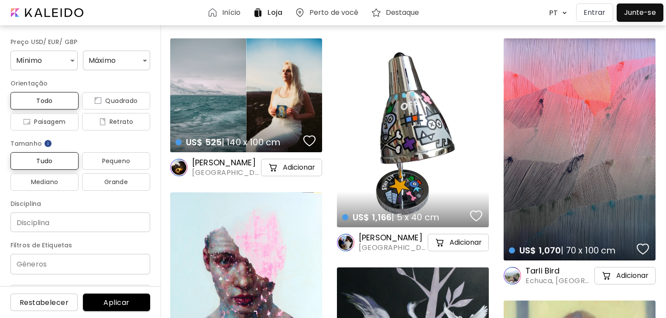
click at [608, 14] on button "Entrar" at bounding box center [594, 12] width 37 height 18
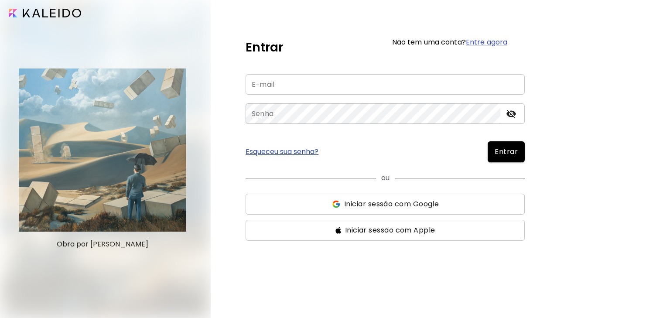
click at [420, 206] on span "Iniciar sessão com Google" at bounding box center [391, 204] width 95 height 10
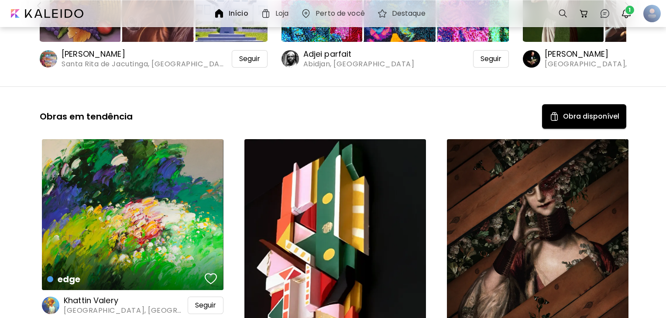
scroll to position [87, 0]
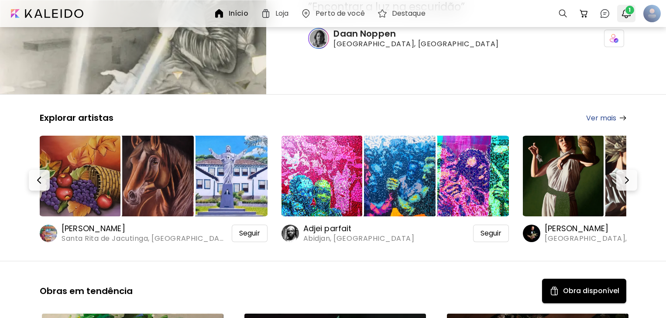
click at [626, 12] on span "1" at bounding box center [629, 10] width 9 height 9
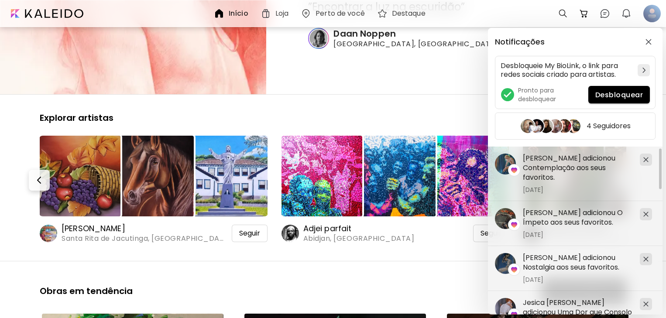
scroll to position [0, 0]
click at [648, 9] on div "Notificações Desbloqueie My BioLink, o link para redes sociais criado para arti…" at bounding box center [333, 159] width 666 height 318
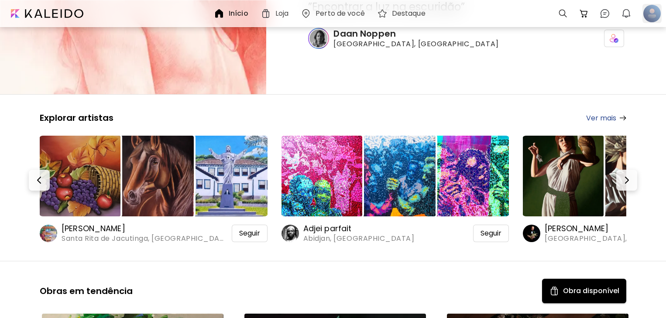
click at [648, 10] on div at bounding box center [651, 13] width 19 height 19
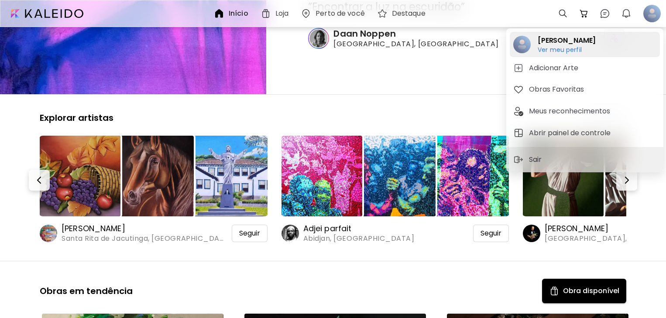
click at [538, 52] on h6 "Ver meu perfil" at bounding box center [567, 50] width 58 height 8
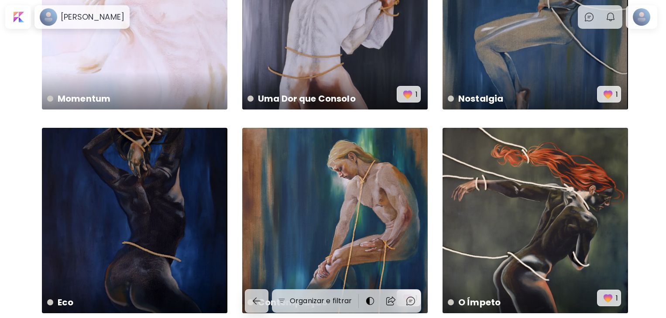
scroll to position [153, 0]
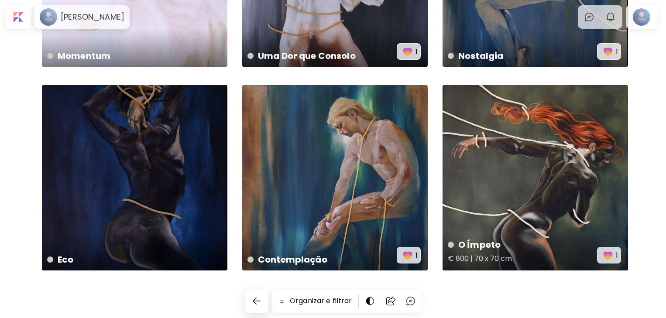
click at [535, 179] on div "O Ímpeto € 800 | 70 x 70 cm 1" at bounding box center [534, 177] width 185 height 185
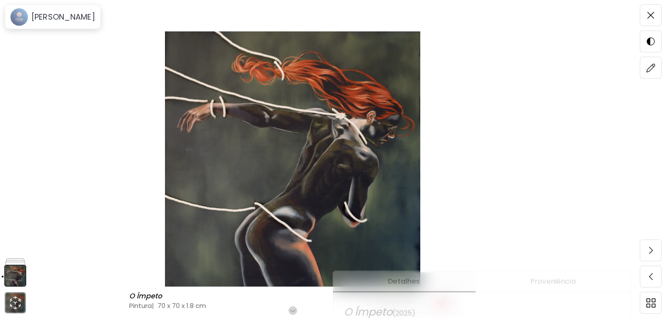
scroll to position [87, 0]
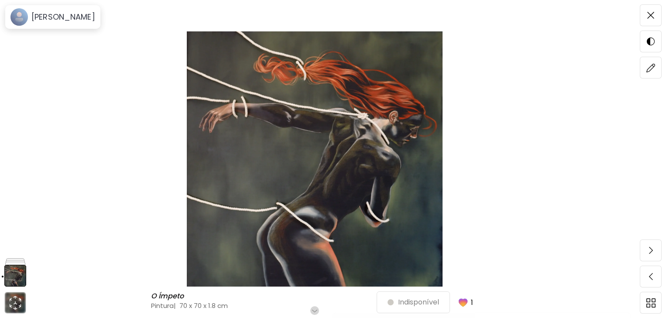
click at [315, 309] on h6 "Role para mais" at bounding box center [314, 310] width 45 height 7
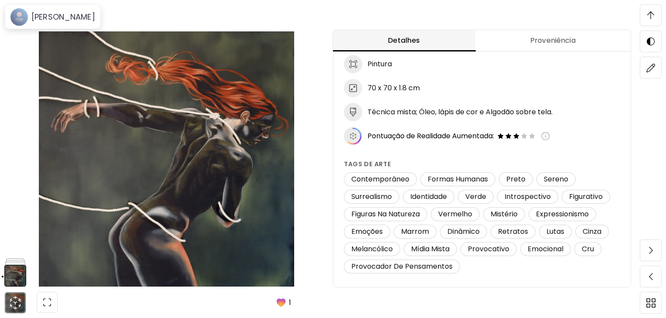
scroll to position [0, 0]
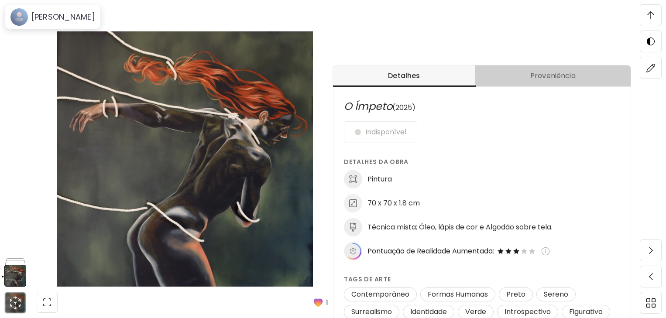
click at [573, 74] on span "Proveniência" at bounding box center [552, 76] width 145 height 10
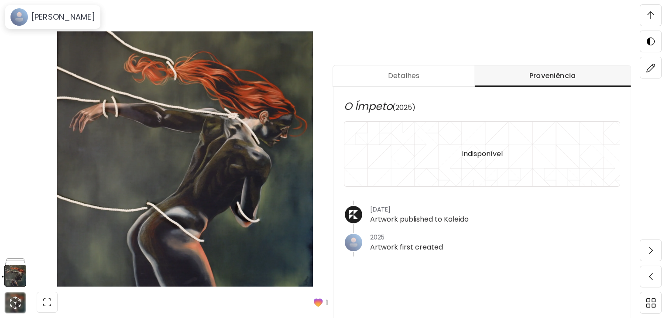
click at [427, 69] on button "Detalhes" at bounding box center [403, 75] width 141 height 21
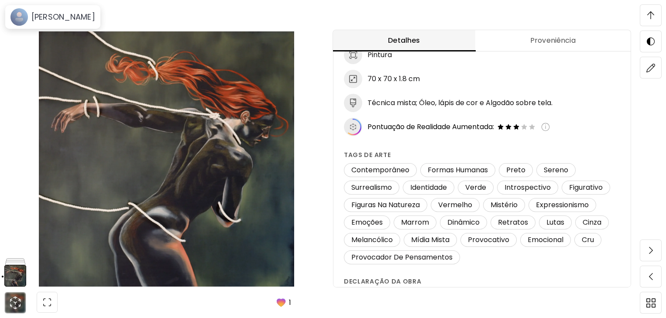
scroll to position [545, 0]
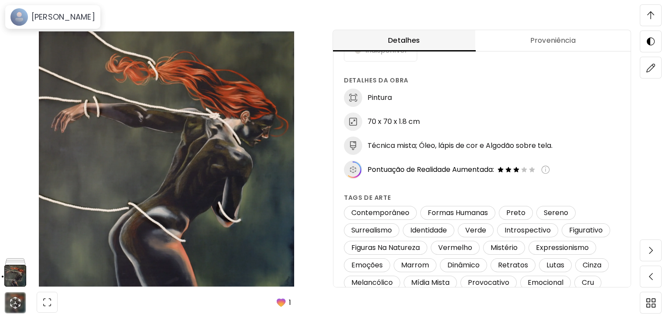
click at [540, 42] on span "Proveniência" at bounding box center [552, 40] width 145 height 10
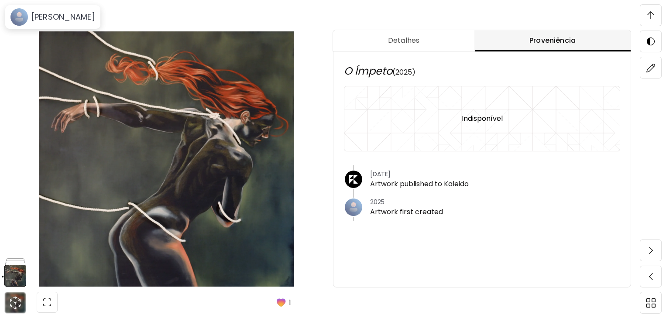
scroll to position [501, 0]
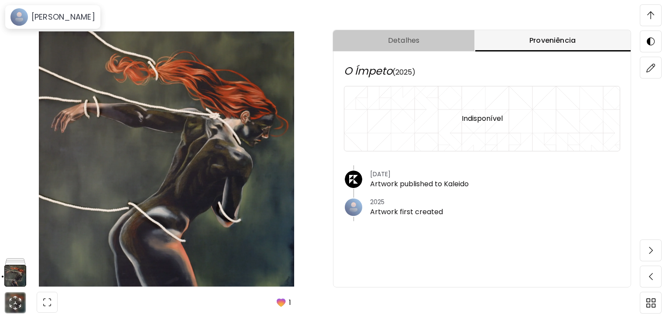
click at [418, 42] on span "Detalhes" at bounding box center [403, 40] width 131 height 10
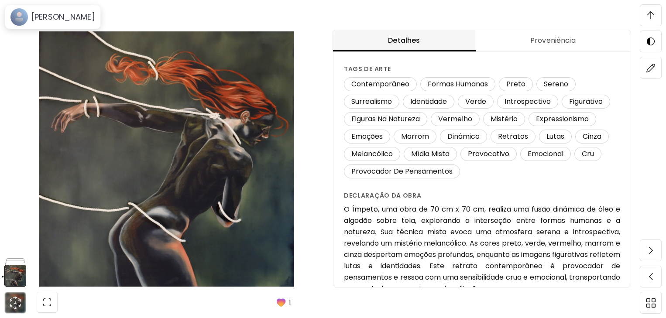
scroll to position [206, 0]
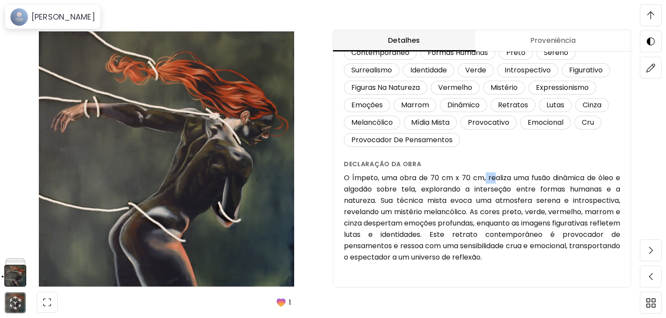
drag, startPoint x: 487, startPoint y: 178, endPoint x: 494, endPoint y: 176, distance: 6.9
click at [494, 176] on h6 "O Ímpeto, uma obra de 70 cm x 70 cm, realiza uma fusão dinâmica de óleo e algod…" at bounding box center [482, 217] width 276 height 91
click at [575, 264] on div "O Ímpeto (2025) Indisponível Detalhes da obra Pintura 70 x 70 x 1.8 cm Técnica …" at bounding box center [481, 56] width 297 height 462
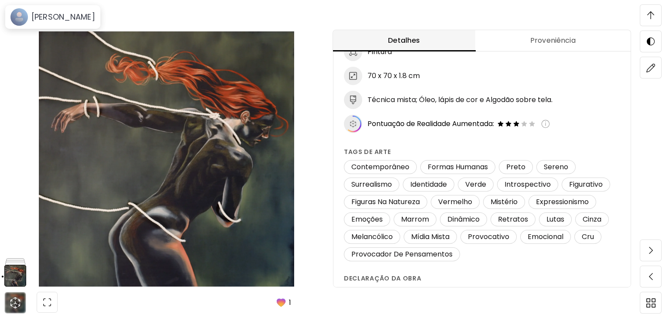
scroll to position [632, 0]
click at [89, 19] on h6 "[PERSON_NAME]" at bounding box center [63, 17] width 64 height 10
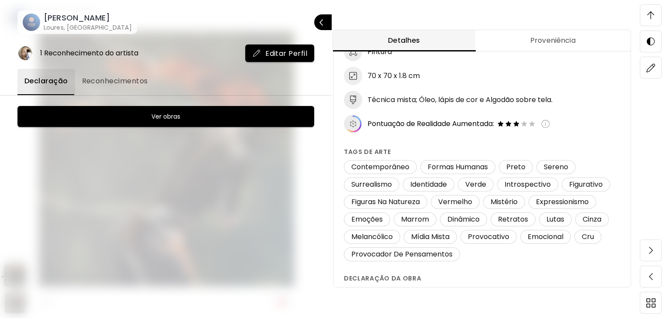
click at [65, 18] on h6 "[PERSON_NAME]" at bounding box center [88, 18] width 88 height 10
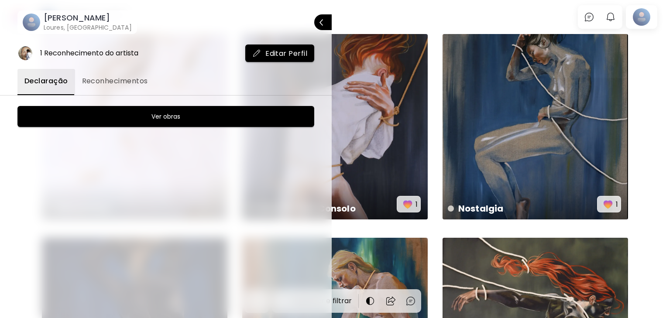
click at [486, 17] on div at bounding box center [333, 159] width 666 height 318
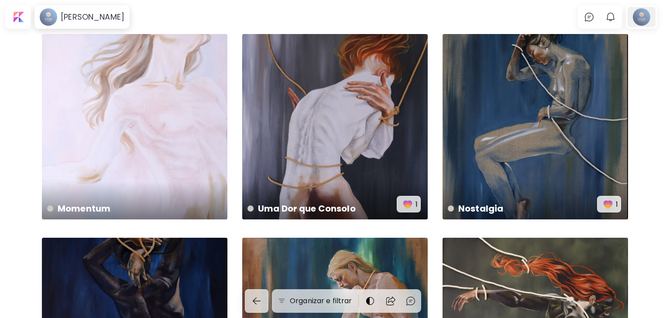
click at [646, 17] on div at bounding box center [642, 17] width 28 height 20
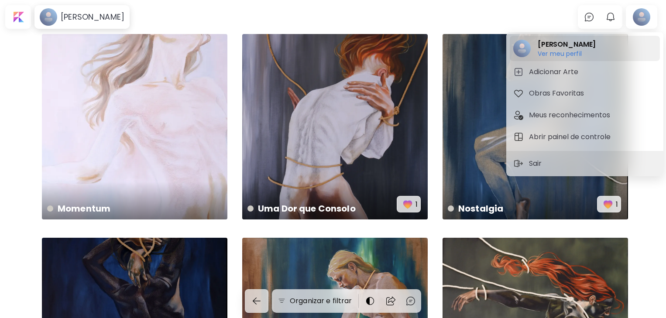
click at [549, 55] on h6 "Ver meu perfil" at bounding box center [567, 54] width 58 height 8
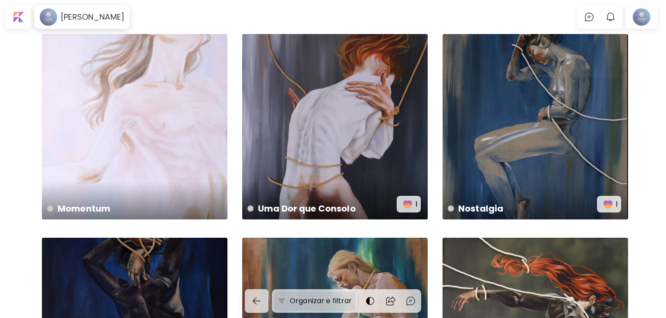
click at [305, 302] on h6 "Organizar e filtrar" at bounding box center [321, 301] width 62 height 10
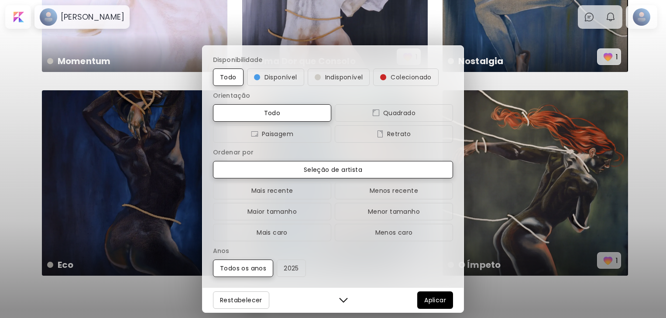
scroll to position [153, 0]
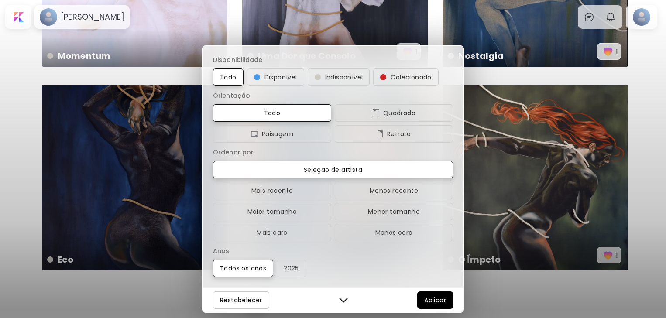
click at [0, 197] on div "Disponibilidade Todo Disponível Indisponível Colecionado Orientação Todo Quadra…" at bounding box center [333, 159] width 666 height 318
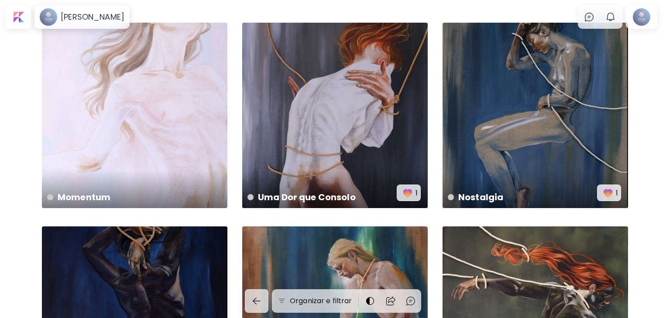
scroll to position [0, 0]
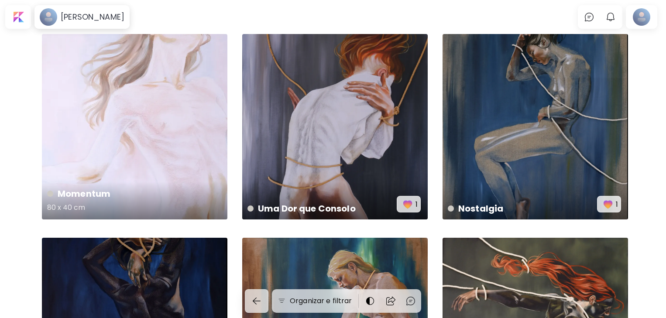
click at [138, 97] on div "Momentum 80 x 40 cm" at bounding box center [134, 126] width 185 height 185
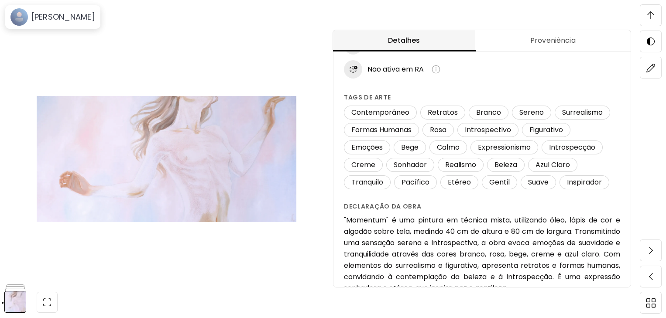
scroll to position [785, 0]
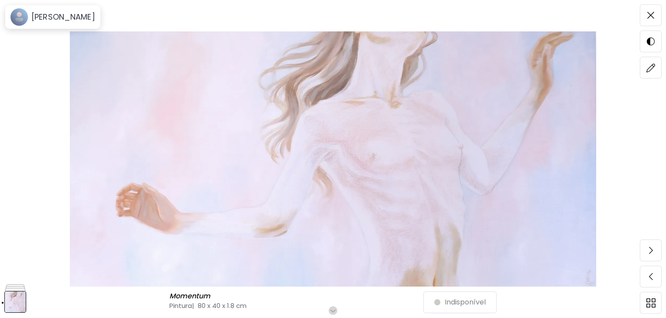
click at [0, 213] on div at bounding box center [4, 159] width 9 height 318
click at [50, 178] on img at bounding box center [333, 158] width 593 height 255
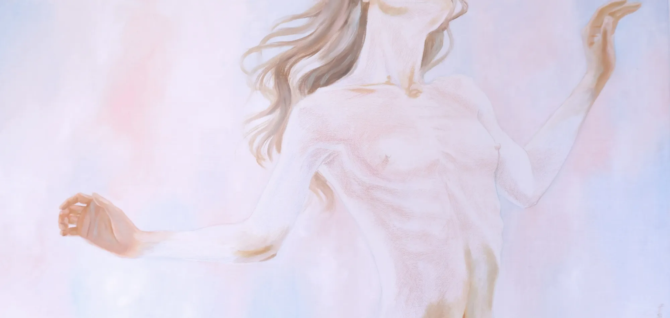
click at [115, 100] on img at bounding box center [335, 162] width 670 height 325
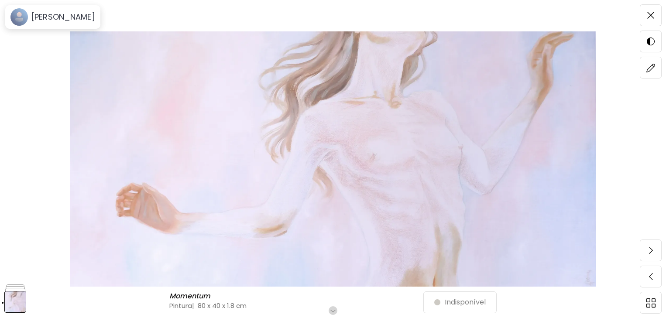
click at [643, 155] on div "Momentum Momentum Pintura | 80 x 40 x 1.8 cm Role para mais Indisponível" at bounding box center [333, 159] width 666 height 318
click at [629, 151] on img at bounding box center [333, 158] width 593 height 255
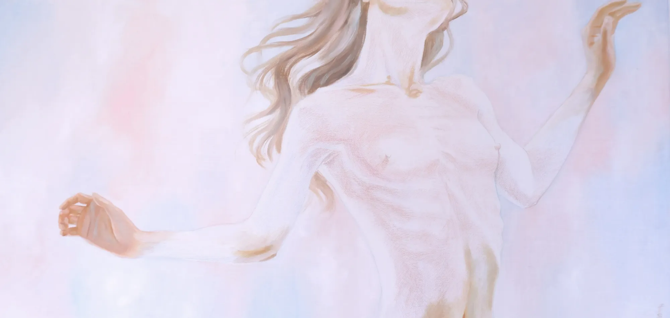
click at [474, 89] on img at bounding box center [335, 162] width 670 height 325
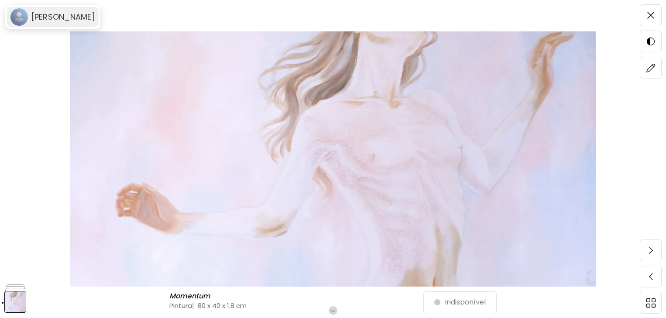
click at [52, 26] on div "[PERSON_NAME]" at bounding box center [53, 17] width 92 height 20
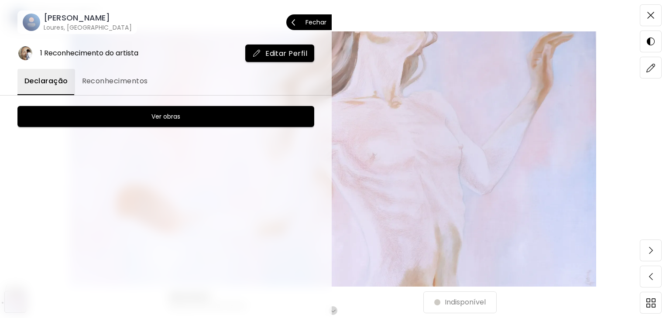
click at [78, 18] on h6 "[PERSON_NAME]" at bounding box center [88, 18] width 88 height 10
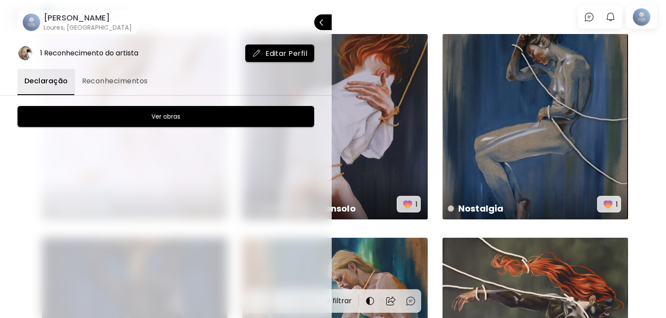
click at [644, 189] on div at bounding box center [333, 159] width 666 height 318
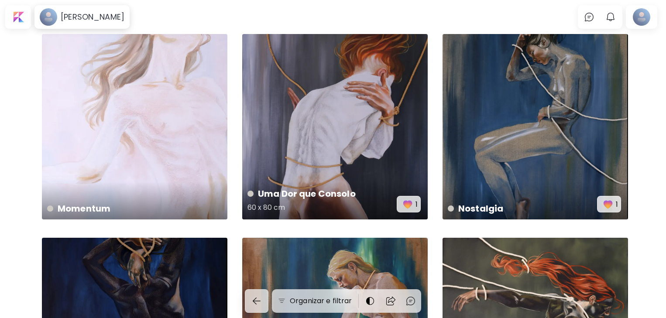
click at [366, 127] on div "Uma Dor que Consolo 60 x 80 cm 1" at bounding box center [334, 126] width 185 height 185
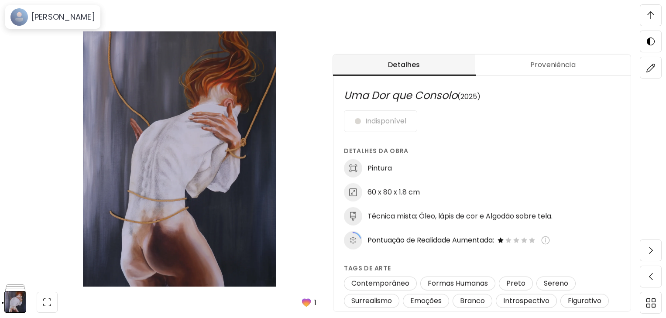
scroll to position [436, 0]
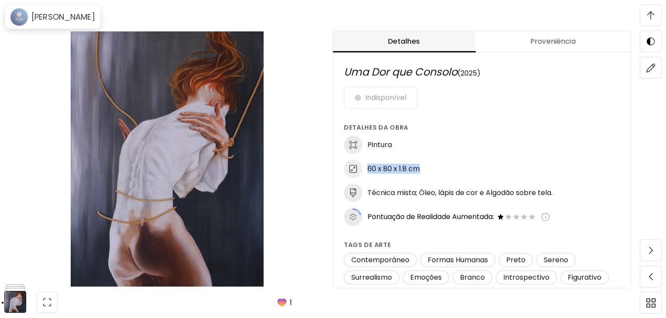
drag, startPoint x: 368, startPoint y: 168, endPoint x: 449, endPoint y: 165, distance: 80.3
click at [449, 165] on div "60 x 80 x 1.8 cm" at bounding box center [482, 169] width 276 height 18
copy h6 "60 x 80 x 1.8 cm"
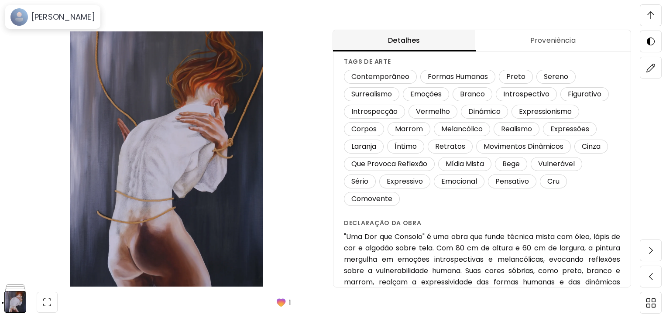
scroll to position [235, 0]
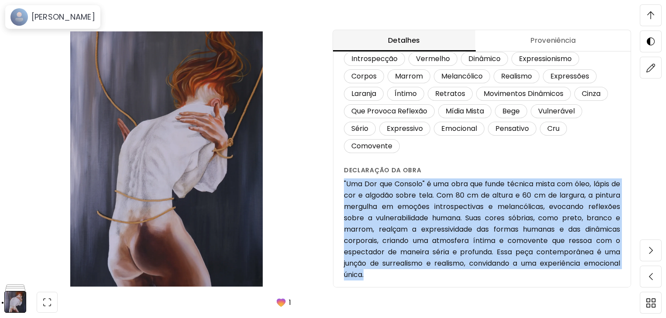
drag, startPoint x: 346, startPoint y: 165, endPoint x: 426, endPoint y: 265, distance: 128.9
click at [426, 265] on div "Uma Dor que Consolo (2025) Indisponível Detalhes da obra Pintura 60 x 80 x 1.8 …" at bounding box center [481, 51] width 297 height 508
copy h6 ""Uma Dor que Consolo" é uma obra que funde técnica mista com óleo, lápis de cor…"
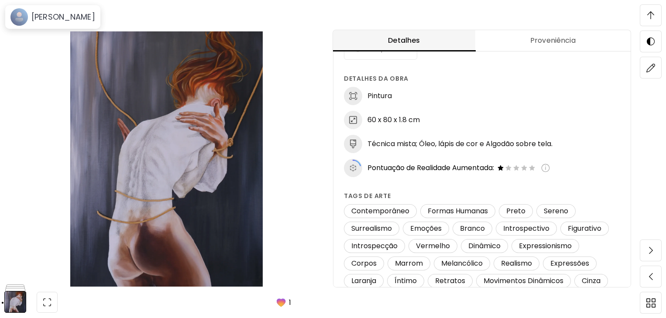
scroll to position [14, 0]
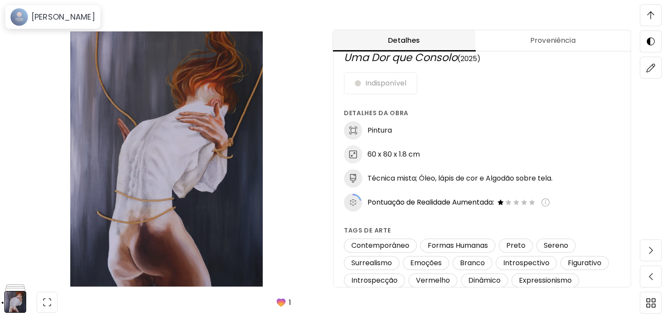
click at [377, 154] on h6 "60 x 80 x 1.8 cm" at bounding box center [393, 155] width 52 height 10
copy div "60 x 80 x 1.8 cm"
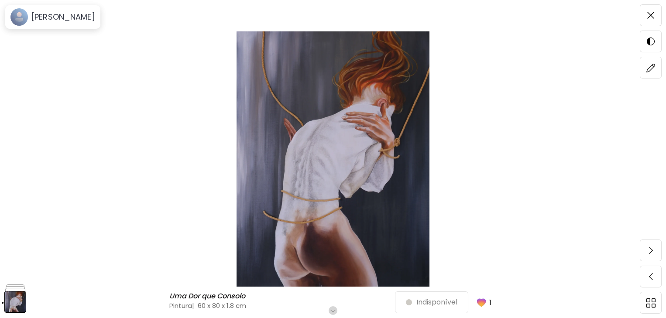
scroll to position [0, 0]
click at [441, 163] on img at bounding box center [333, 158] width 593 height 255
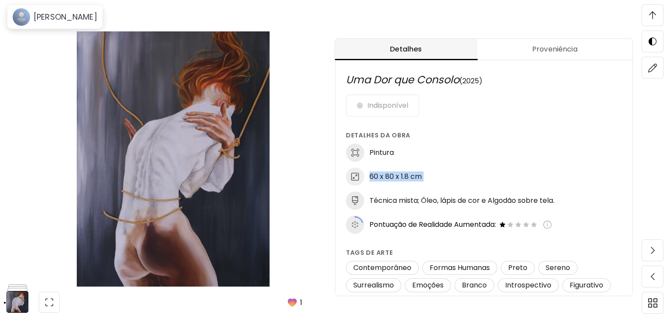
scroll to position [393, 0]
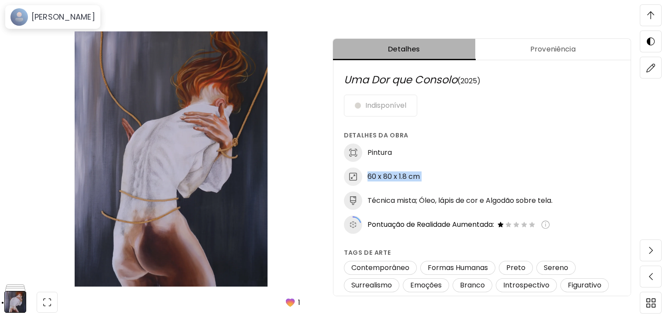
click at [448, 46] on span "Detalhes" at bounding box center [404, 49] width 132 height 10
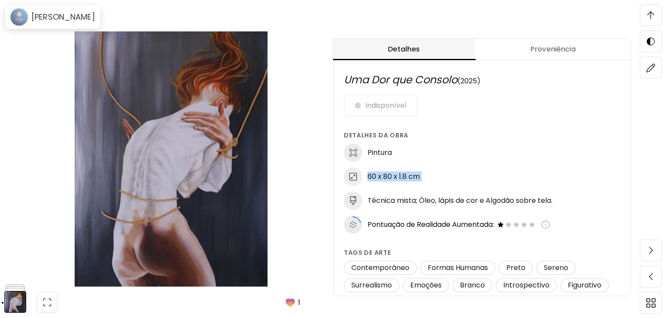
click at [197, 107] on img at bounding box center [171, 158] width 269 height 255
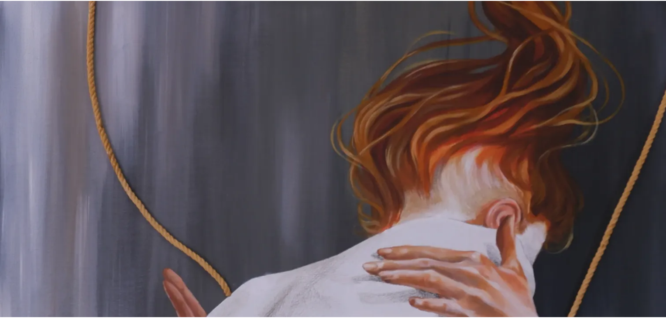
scroll to position [44, 0]
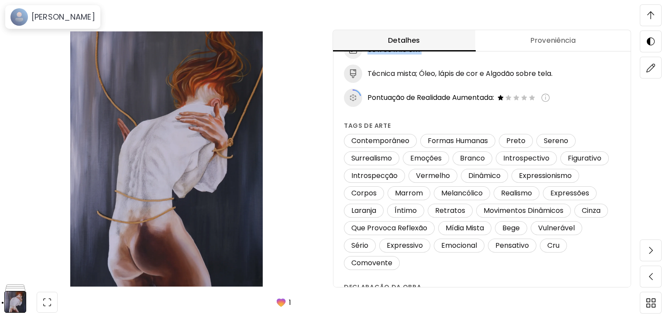
scroll to position [235, 0]
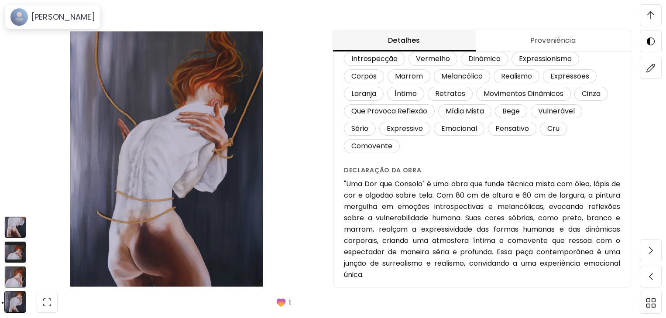
click at [15, 301] on img at bounding box center [15, 302] width 22 height 22
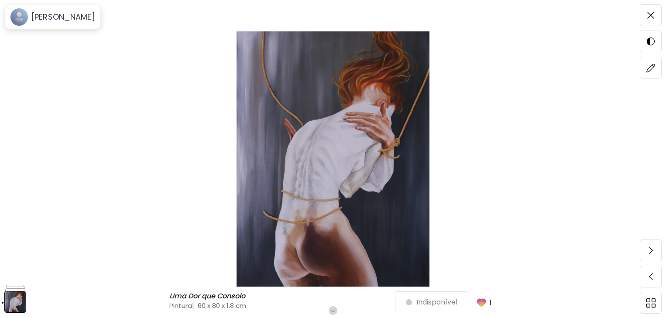
click at [26, 77] on div "Uma Dor que Consolo Uma Dor que Consolo Pintura | 60 x 80 x 1.8 cm Role para ma…" at bounding box center [333, 159] width 666 height 318
click at [652, 11] on span at bounding box center [650, 15] width 18 height 18
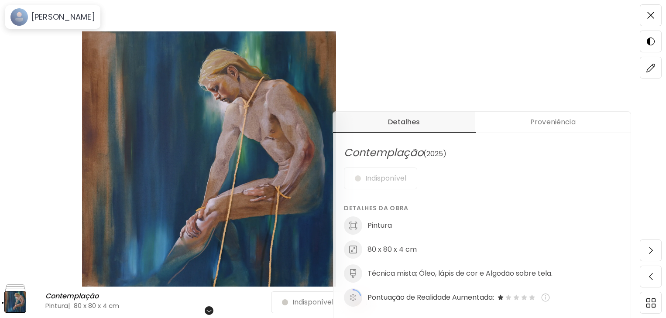
scroll to position [262, 0]
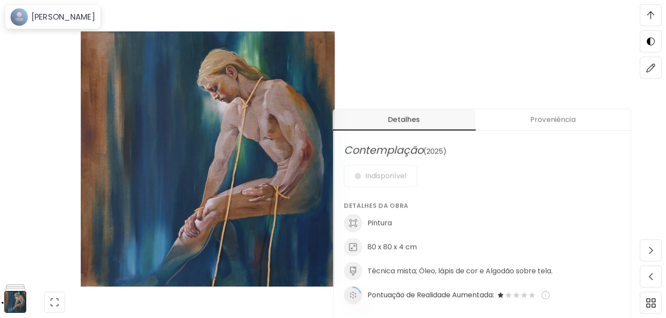
click at [385, 246] on h6 "80 x 80 x 4 cm" at bounding box center [391, 247] width 49 height 10
copy div "80 x 80 x 4 cm"
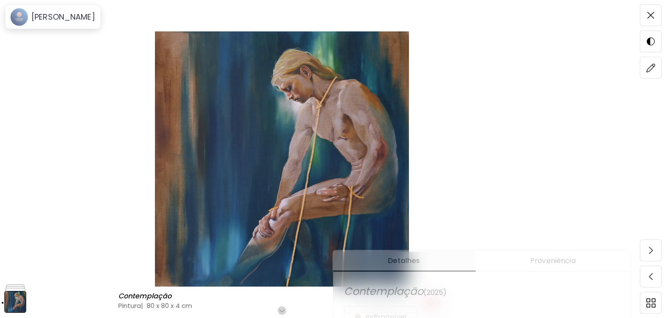
scroll to position [131, 0]
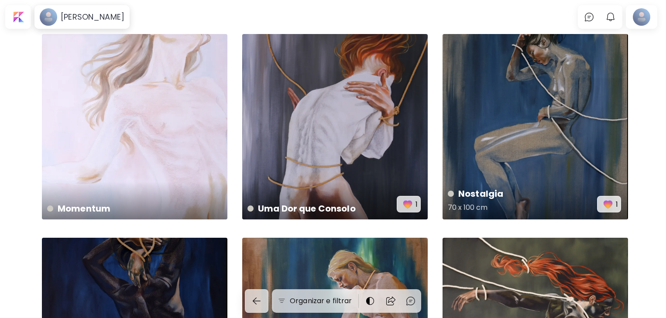
click at [501, 110] on div "Nostalgia 70 x 100 cm 1" at bounding box center [534, 126] width 185 height 185
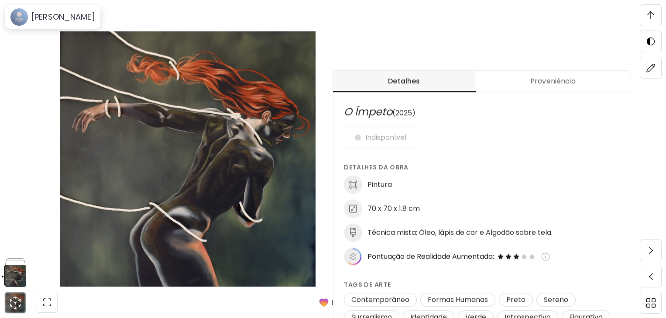
scroll to position [349, 0]
click at [393, 209] on h6 "70 x 70 x 1.8 cm" at bounding box center [393, 209] width 52 height 10
copy div "70 x 70 x 1.8 cm"
